Goal: Information Seeking & Learning: Learn about a topic

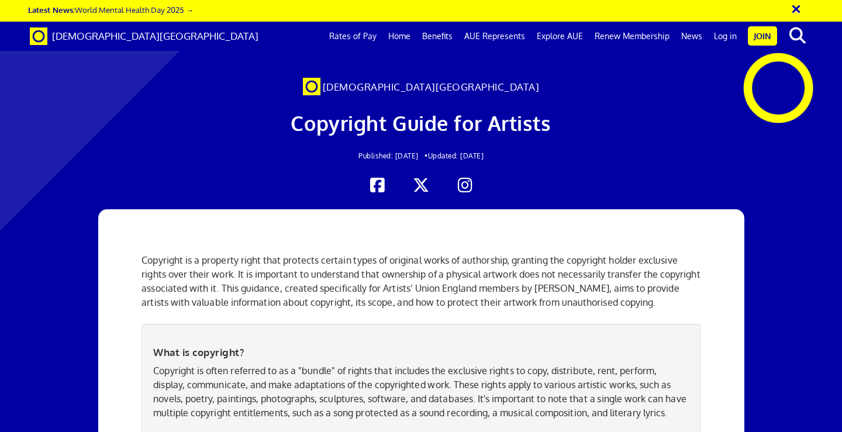
scroll to position [175, 0]
click at [630, 364] on p "Copyright is often referred to as a "bundle" of rights that includes the exclus…" at bounding box center [420, 392] width 535 height 56
drag, startPoint x: 597, startPoint y: 308, endPoint x: 553, endPoint y: 306, distance: 43.9
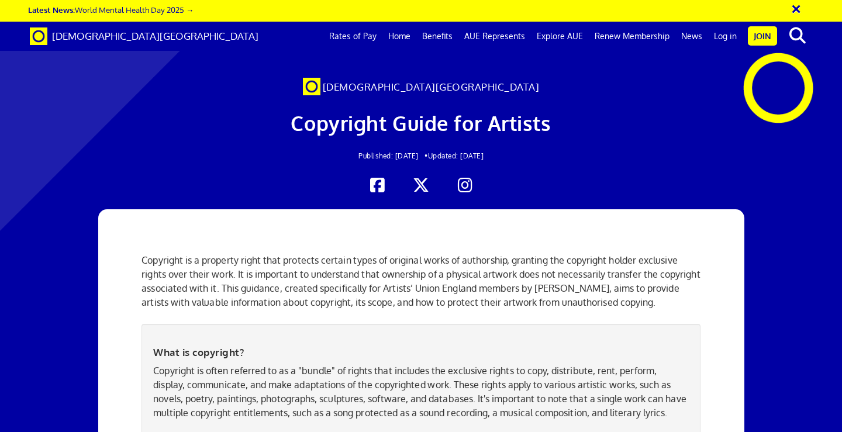
drag, startPoint x: 305, startPoint y: 195, endPoint x: 257, endPoint y: 249, distance: 72.0
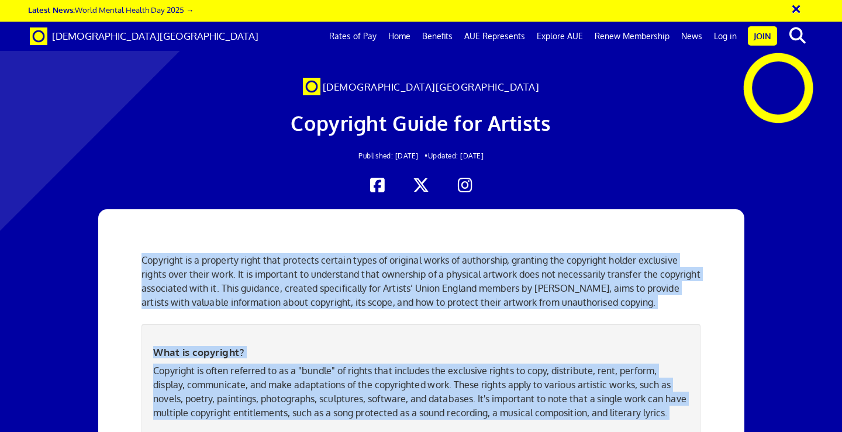
scroll to position [1459, 0]
drag, startPoint x: 144, startPoint y: 144, endPoint x: 260, endPoint y: 88, distance: 129.2
copy div "Loremipsu do s ametcons adipi elit seddoeiu tempori utlab et dolorema aliqu en …"
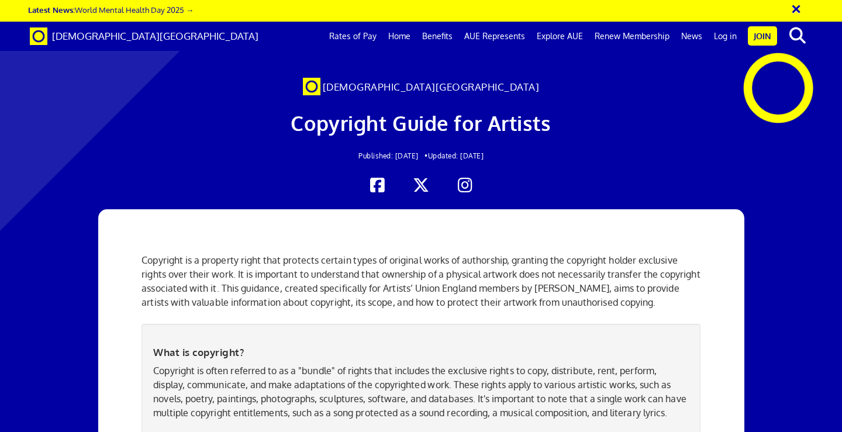
click at [485, 132] on span "Copyright Guide for Artists" at bounding box center [421, 123] width 260 height 25
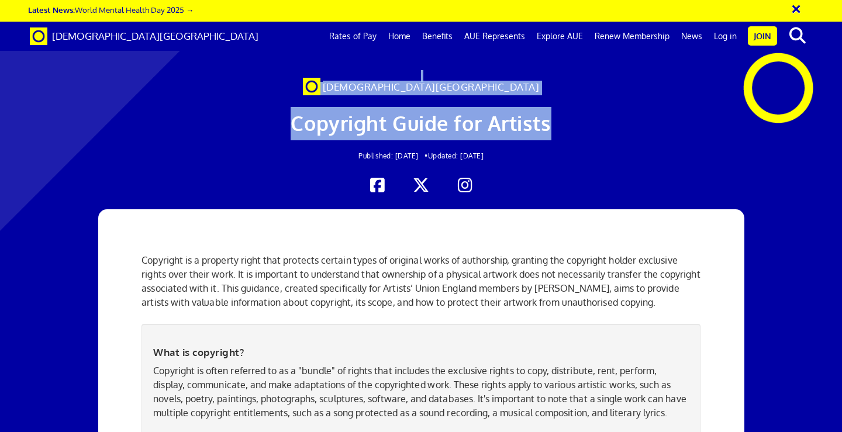
drag, startPoint x: 551, startPoint y: 121, endPoint x: 365, endPoint y: 78, distance: 190.8
click at [365, 78] on div "[DEMOGRAPHIC_DATA][GEOGRAPHIC_DATA] Copyright Guide for Artists Published: [DAT…" at bounding box center [421, 103] width 800 height 182
copy div "[DEMOGRAPHIC_DATA] Copyright Guide for Artists"
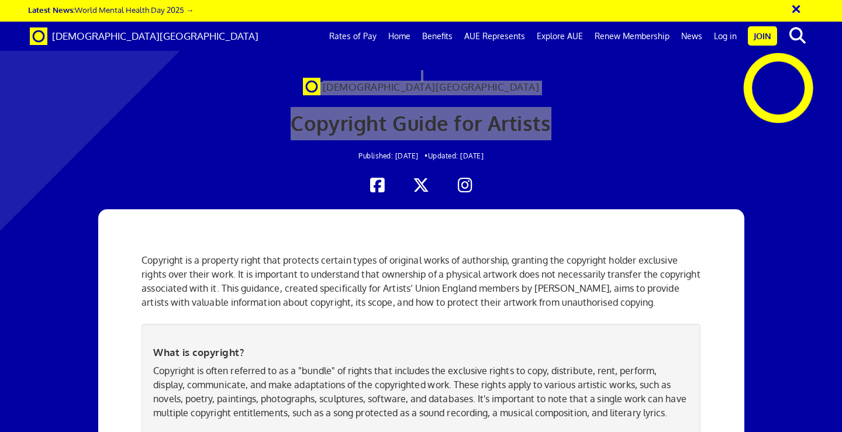
scroll to position [1111, 0]
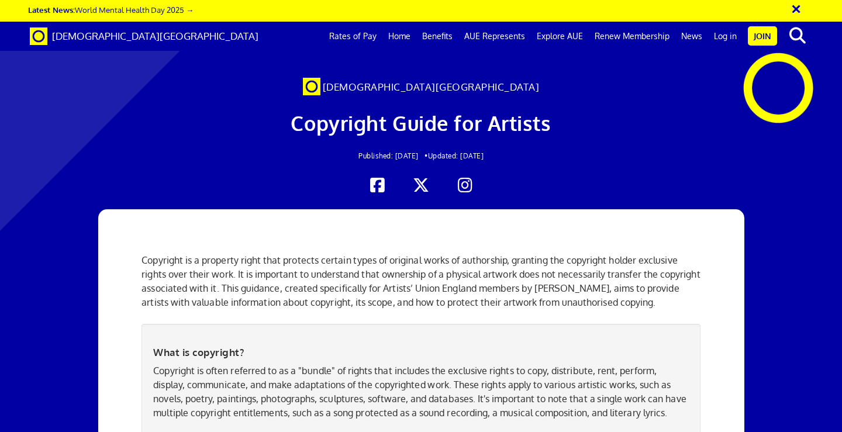
drag, startPoint x: 413, startPoint y: 232, endPoint x: 136, endPoint y: 166, distance: 285.6
copy div "Read the full Copyright Guide for Artists: The full Copyright Guide for Artists…"
